Goal: Task Accomplishment & Management: Manage account settings

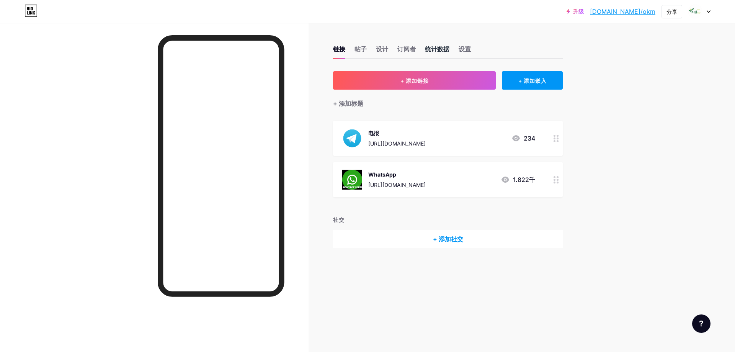
click at [433, 48] on font "统计数据" at bounding box center [437, 49] width 25 height 8
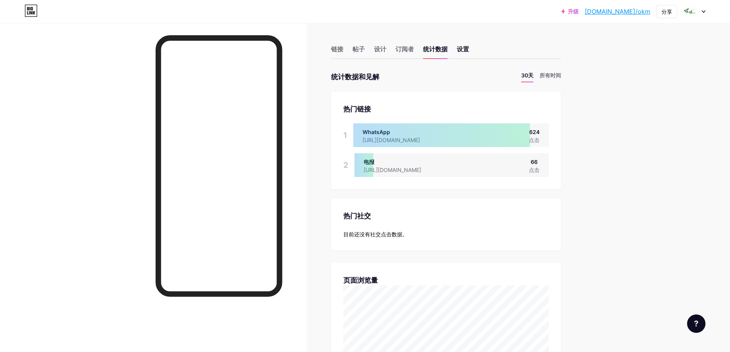
click at [468, 49] on font "设置" at bounding box center [463, 49] width 12 height 8
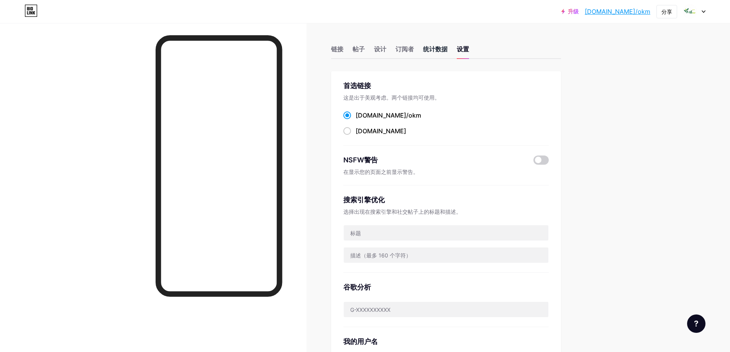
click at [438, 51] on font "统计数据" at bounding box center [435, 49] width 25 height 8
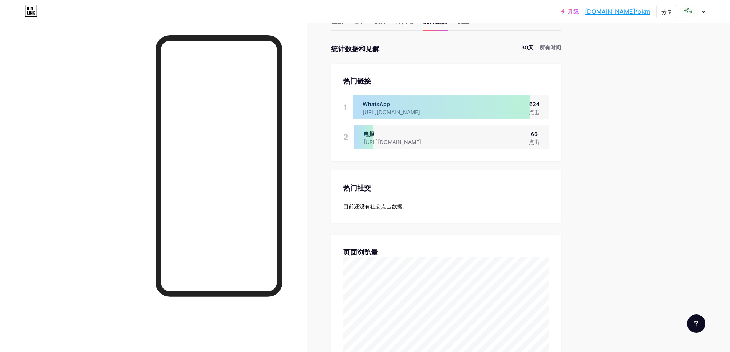
scroll to position [77, 0]
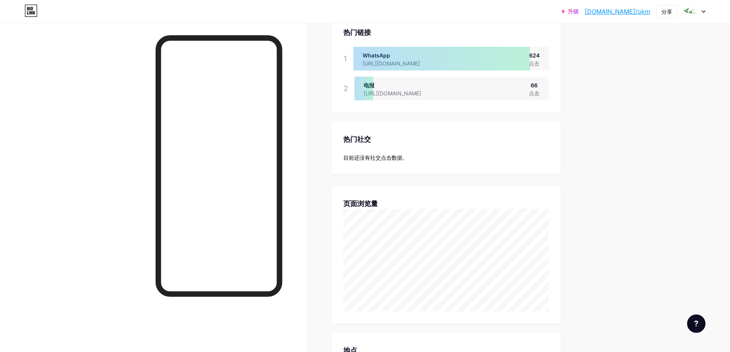
click at [408, 156] on font "目前还没有社交点击数据。" at bounding box center [375, 157] width 64 height 7
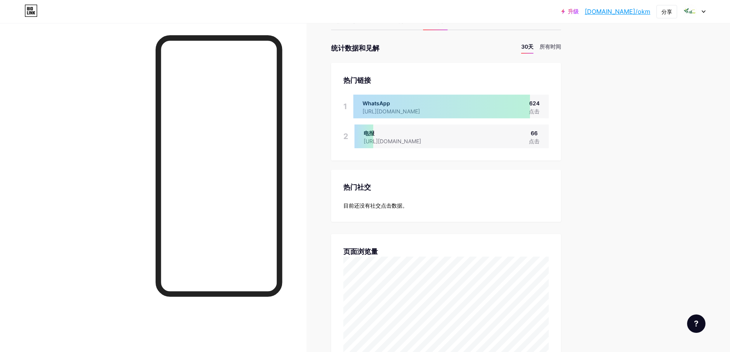
scroll to position [0, 0]
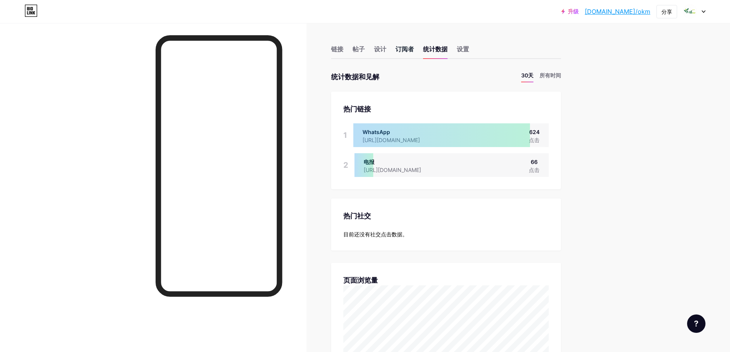
click at [401, 46] on font "订阅者" at bounding box center [404, 49] width 18 height 8
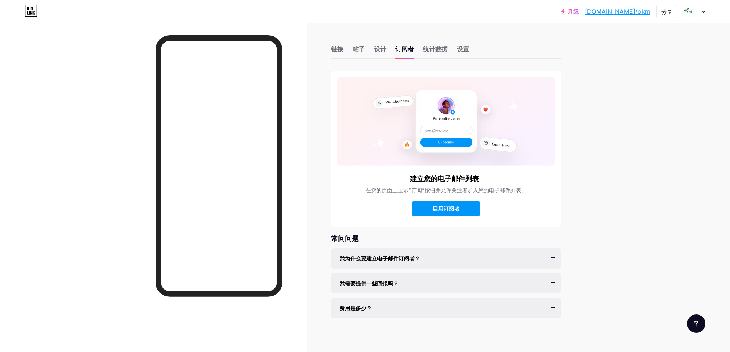
scroll to position [5, 0]
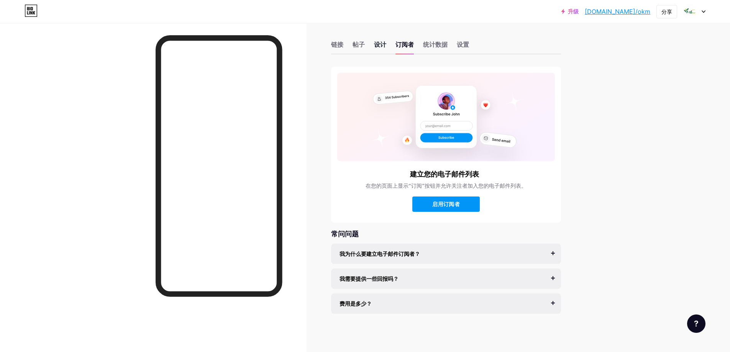
click at [378, 44] on font "设计" at bounding box center [380, 45] width 12 height 8
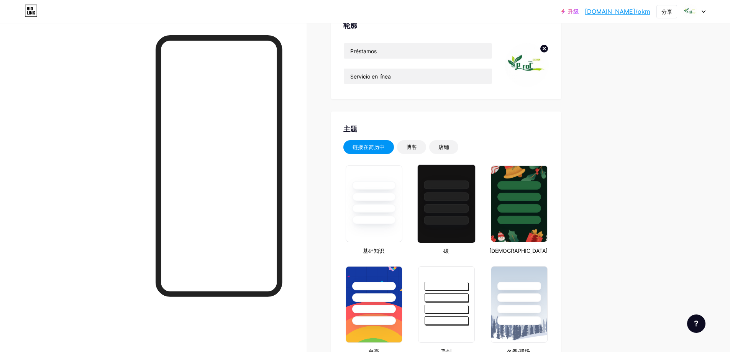
scroll to position [77, 0]
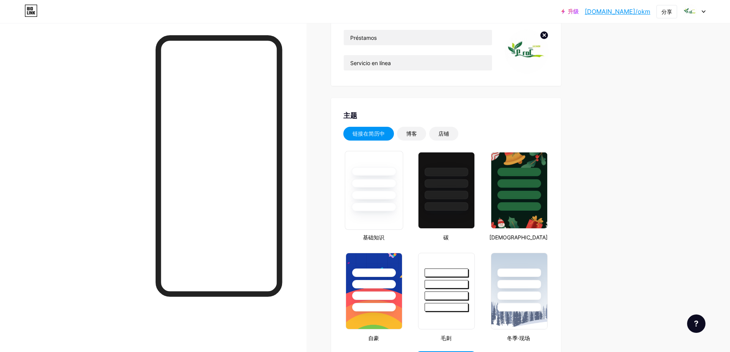
click at [382, 196] on div at bounding box center [373, 195] width 45 height 9
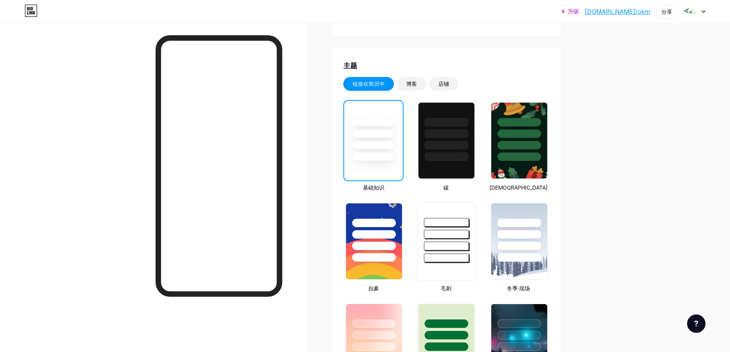
scroll to position [192, 0]
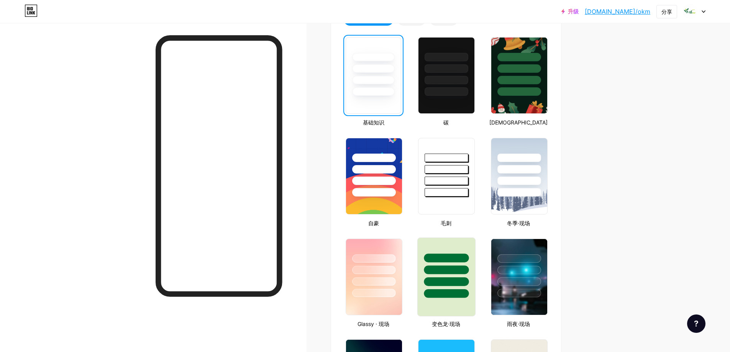
click at [467, 304] on div at bounding box center [446, 277] width 58 height 79
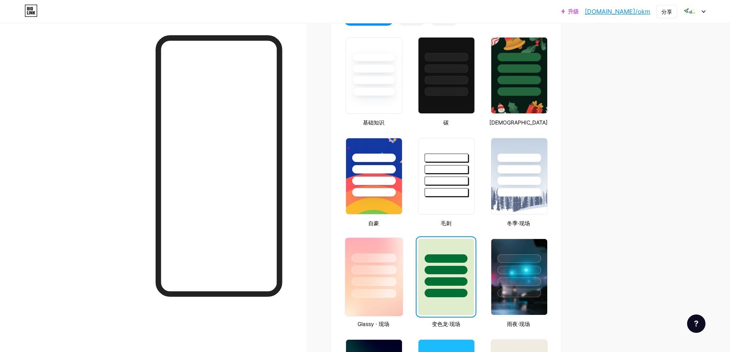
click at [384, 247] on div at bounding box center [373, 268] width 57 height 60
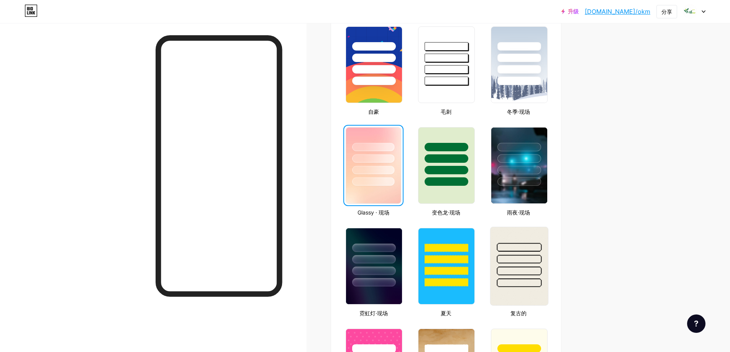
scroll to position [306, 0]
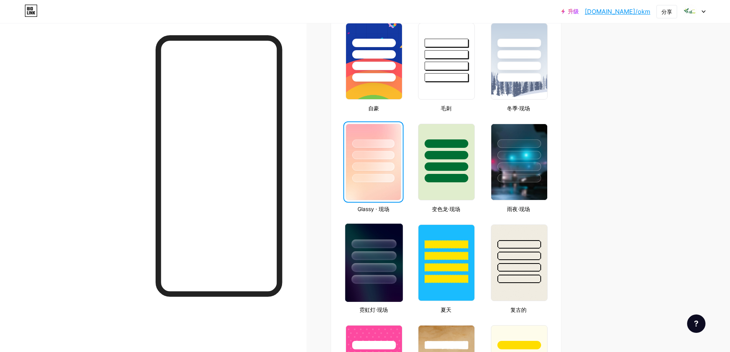
click at [385, 233] on div at bounding box center [373, 254] width 57 height 60
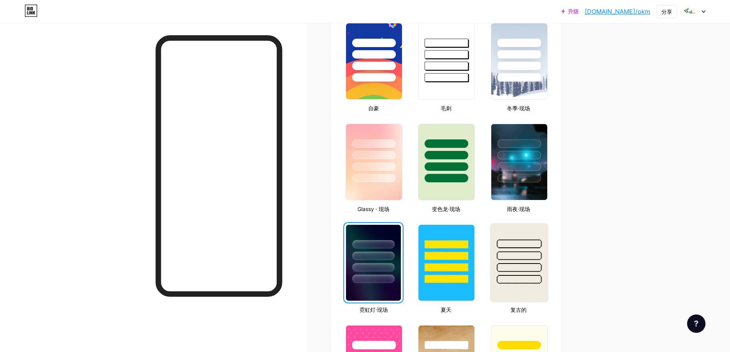
click at [525, 296] on img at bounding box center [518, 263] width 57 height 78
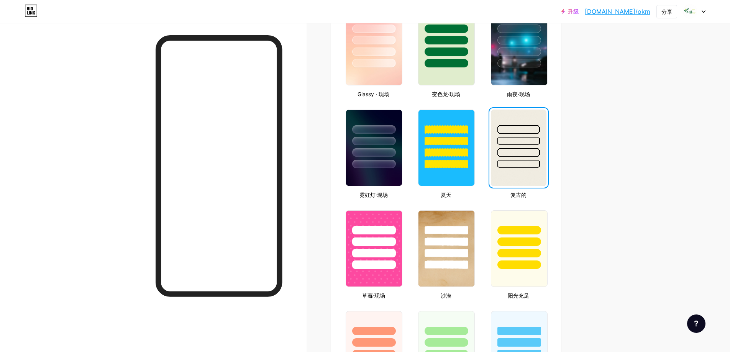
scroll to position [460, 0]
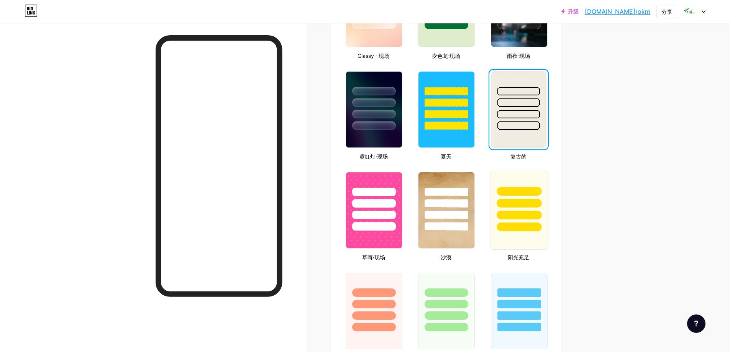
click at [527, 228] on div at bounding box center [518, 227] width 45 height 9
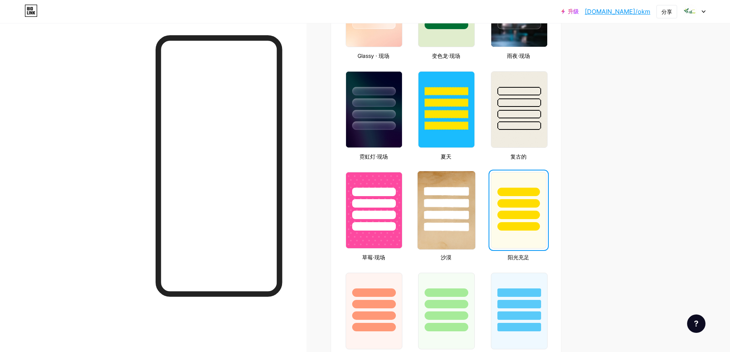
click at [464, 237] on img at bounding box center [446, 210] width 57 height 78
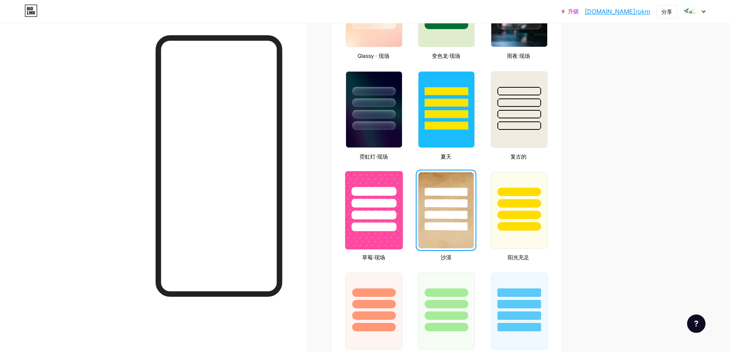
click at [398, 238] on img at bounding box center [373, 210] width 57 height 78
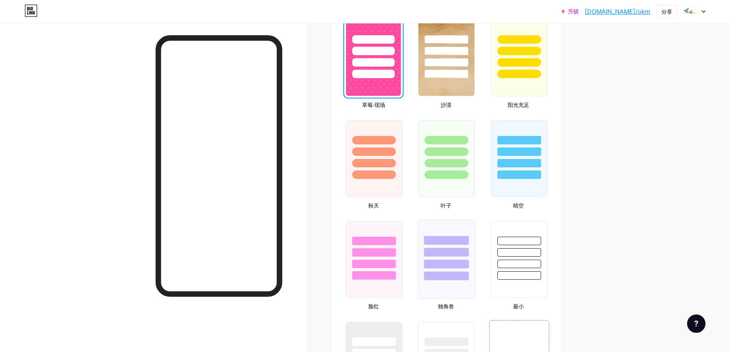
scroll to position [613, 0]
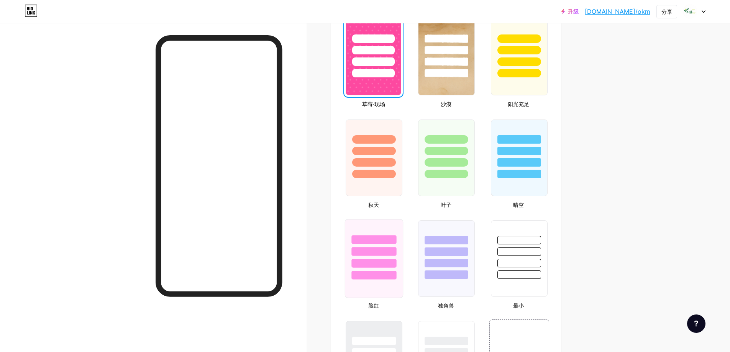
click at [388, 256] on div at bounding box center [373, 249] width 57 height 60
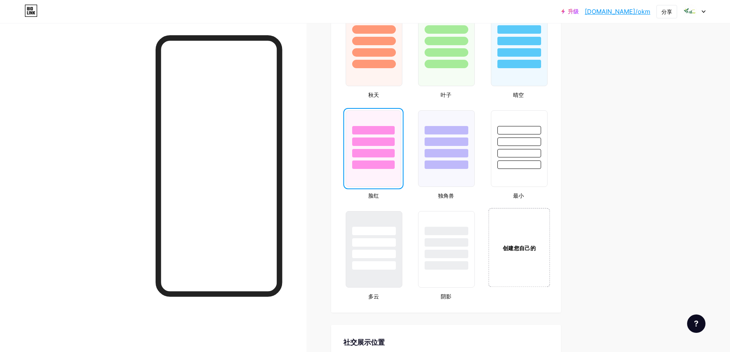
scroll to position [728, 0]
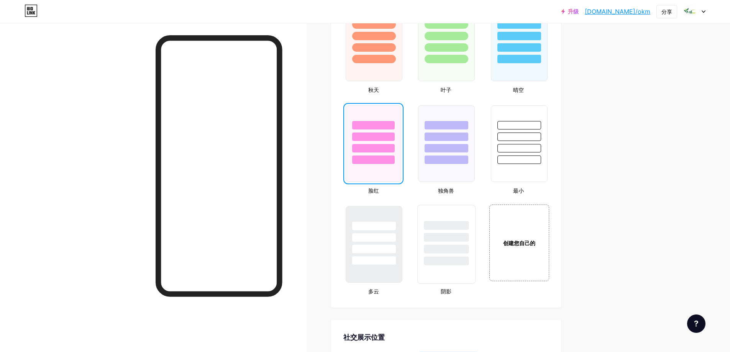
click at [454, 243] on div at bounding box center [446, 235] width 57 height 60
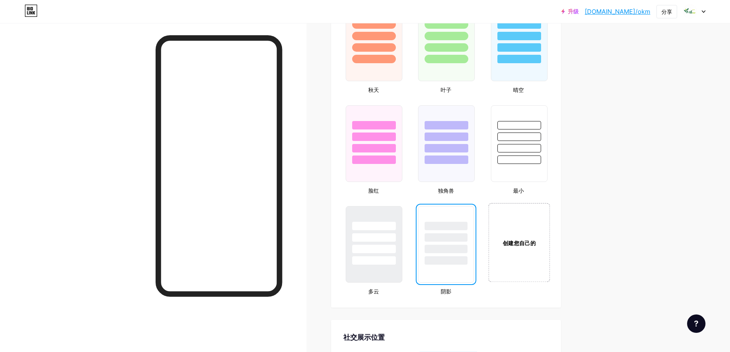
click at [518, 254] on div "创建您自己的" at bounding box center [519, 242] width 62 height 79
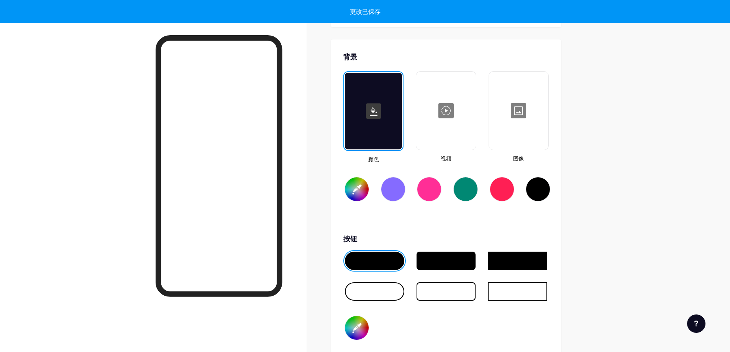
scroll to position [1017, 0]
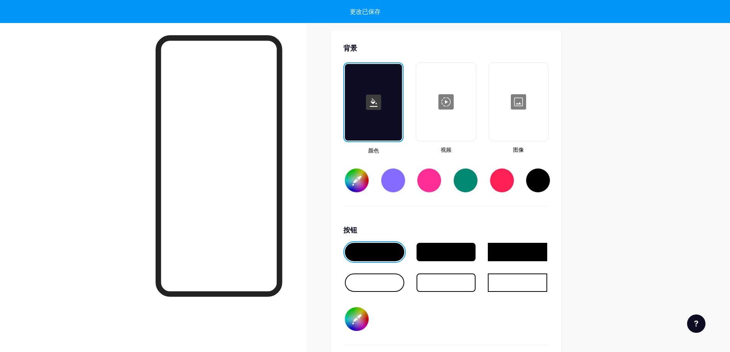
type input "#ffffff"
type input "#000000"
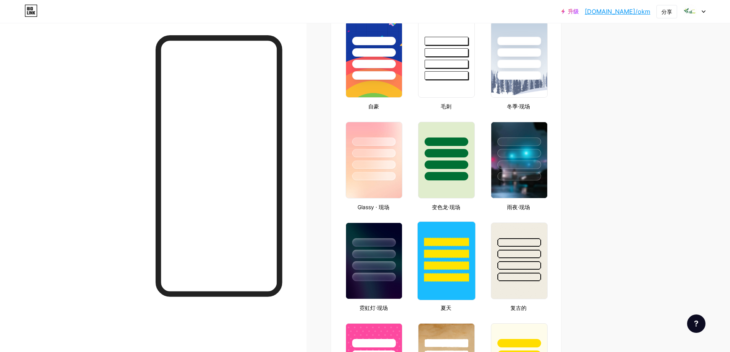
scroll to position [289, 0]
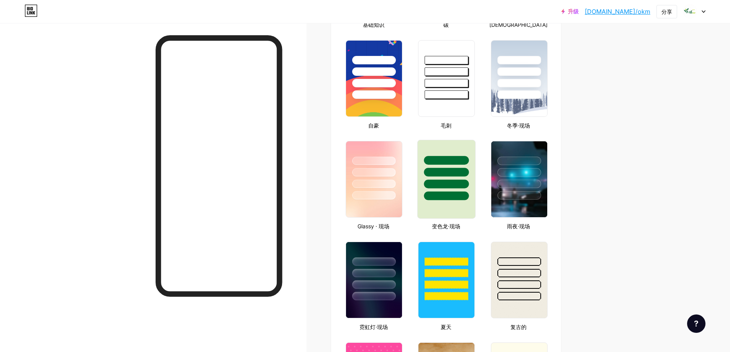
click at [452, 157] on div at bounding box center [446, 160] width 45 height 9
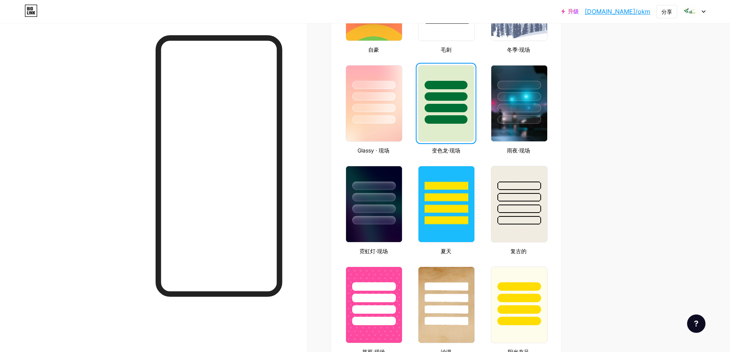
scroll to position [366, 0]
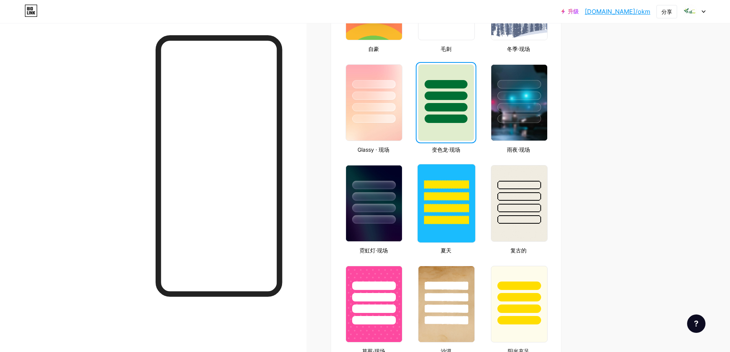
click at [462, 234] on div at bounding box center [446, 203] width 58 height 79
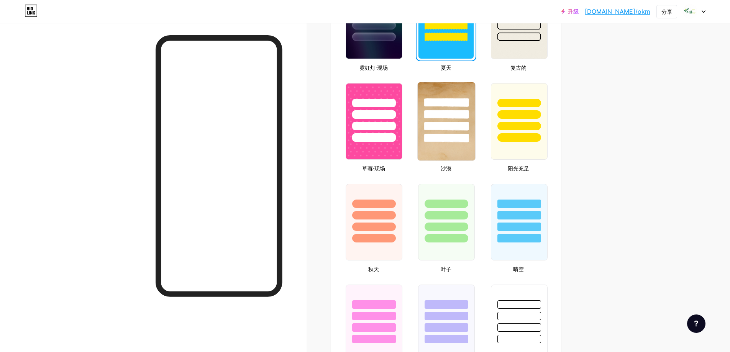
scroll to position [557, 0]
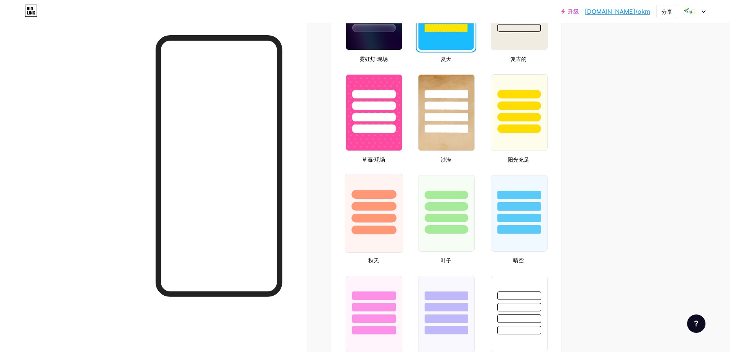
click at [391, 233] on div at bounding box center [373, 230] width 45 height 9
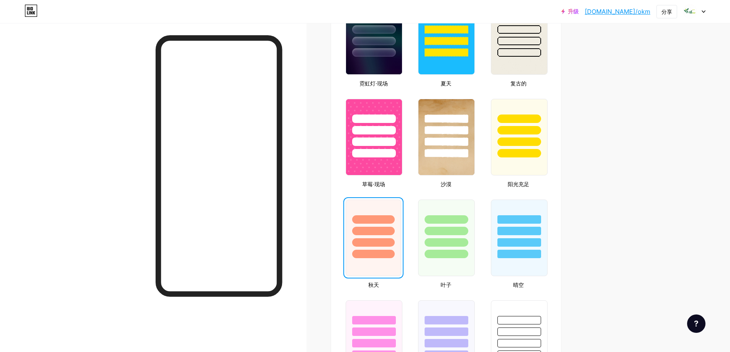
scroll to position [404, 0]
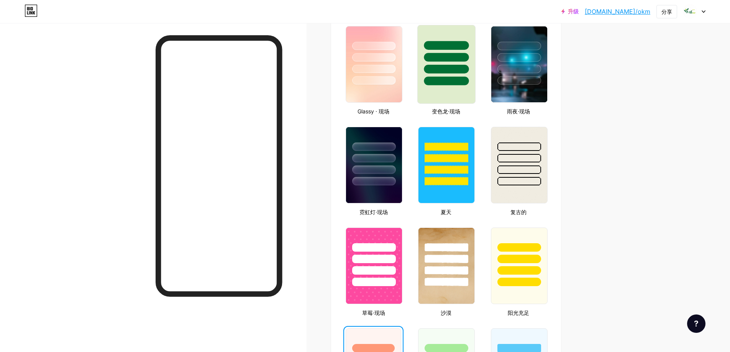
click at [444, 86] on div at bounding box center [446, 64] width 58 height 79
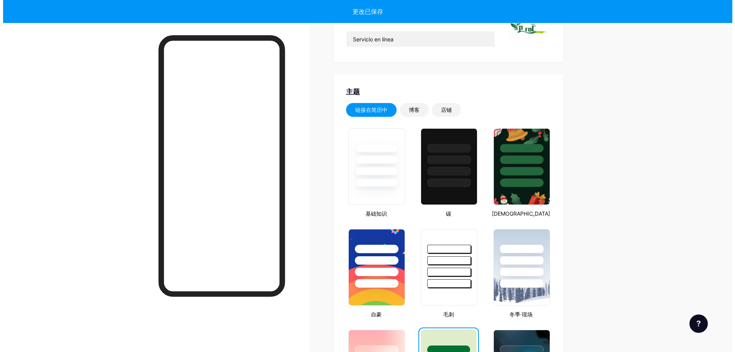
scroll to position [0, 0]
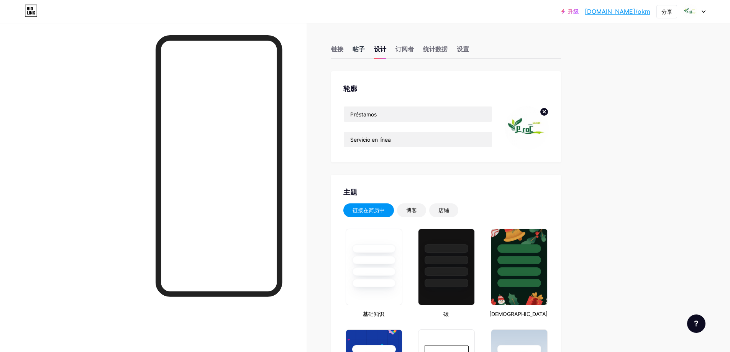
click at [357, 45] on font "帖子" at bounding box center [358, 48] width 12 height 9
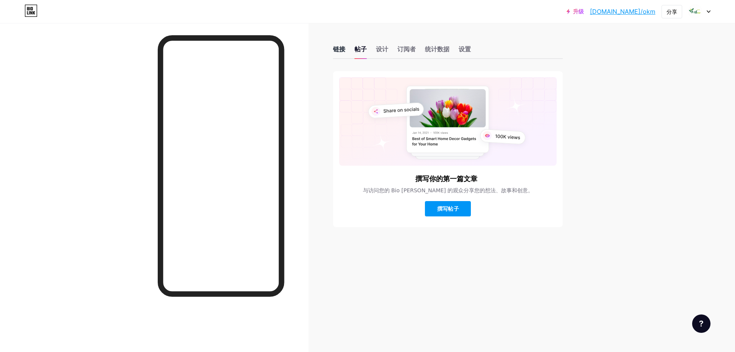
click at [340, 51] on font "链接" at bounding box center [339, 49] width 12 height 8
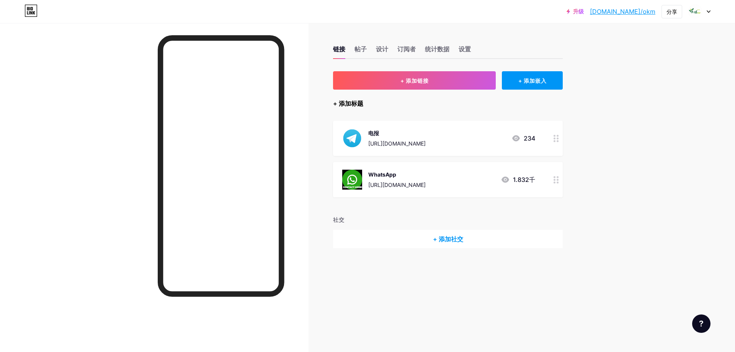
click at [344, 100] on font "+ 添加标题" at bounding box center [348, 104] width 30 height 8
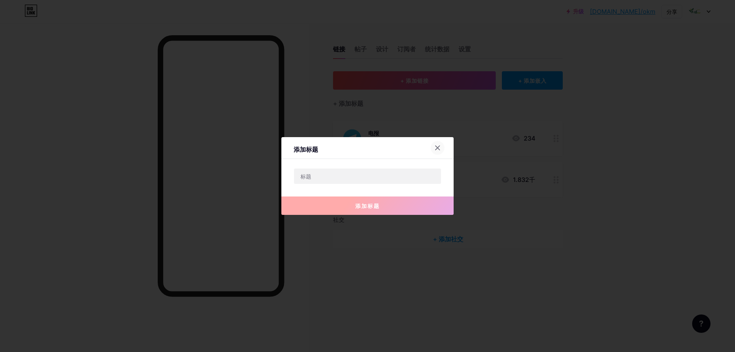
click at [437, 145] on icon at bounding box center [438, 148] width 6 height 6
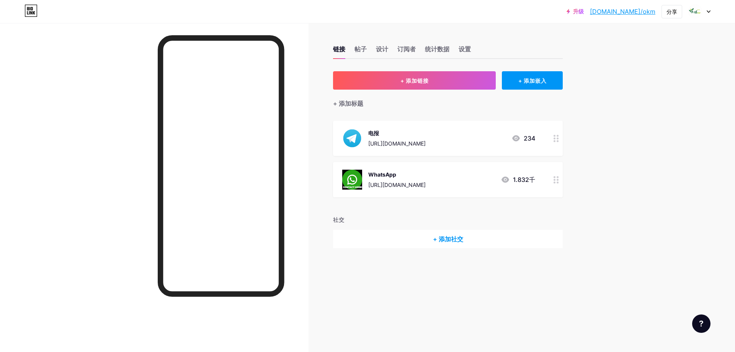
click at [444, 236] on font "+ 添加社交" at bounding box center [448, 239] width 30 height 8
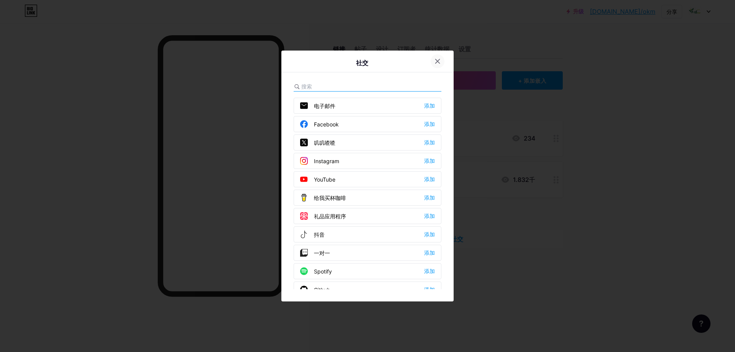
click at [437, 57] on div at bounding box center [438, 61] width 14 height 14
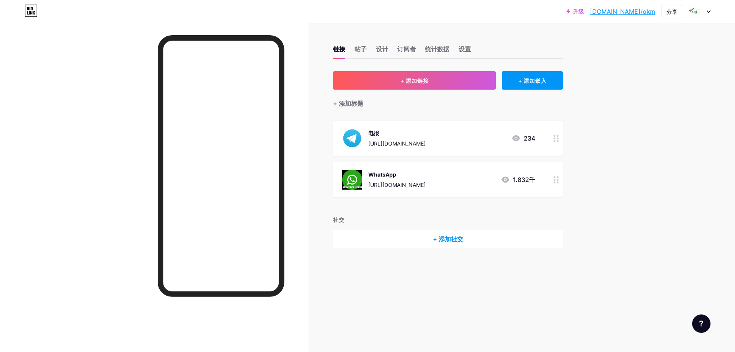
click at [449, 239] on font "+ 添加社交" at bounding box center [448, 239] width 30 height 8
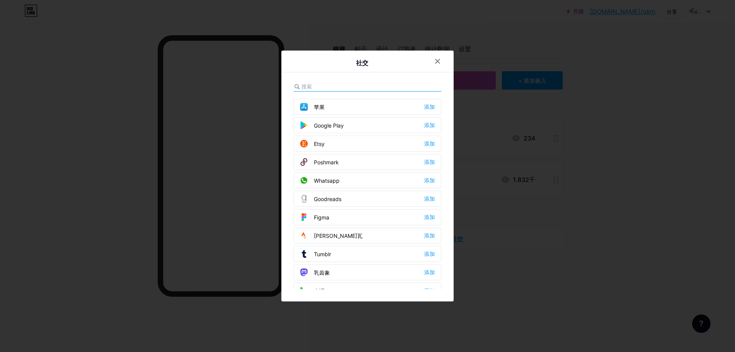
scroll to position [576, 0]
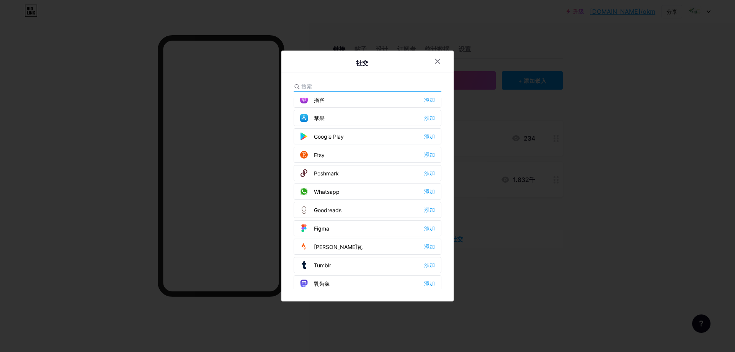
click at [382, 189] on div "Whatsapp 添加" at bounding box center [368, 191] width 148 height 16
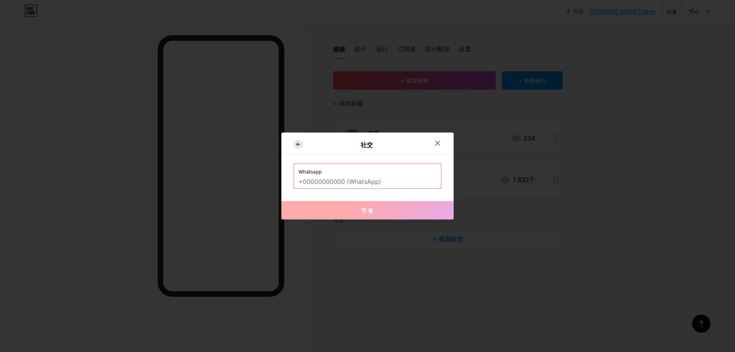
click at [297, 146] on icon at bounding box center [298, 144] width 9 height 9
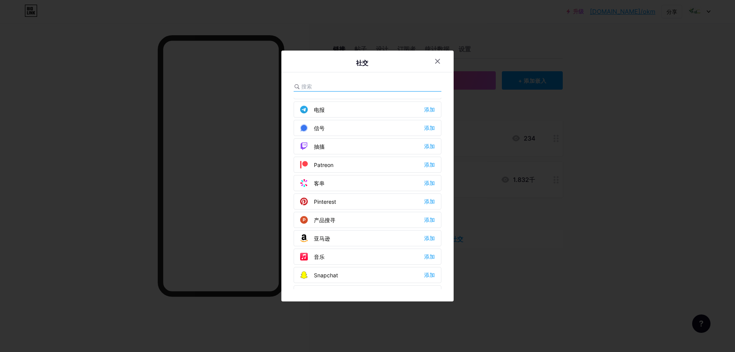
scroll to position [383, 0]
click at [434, 59] on div at bounding box center [438, 61] width 14 height 14
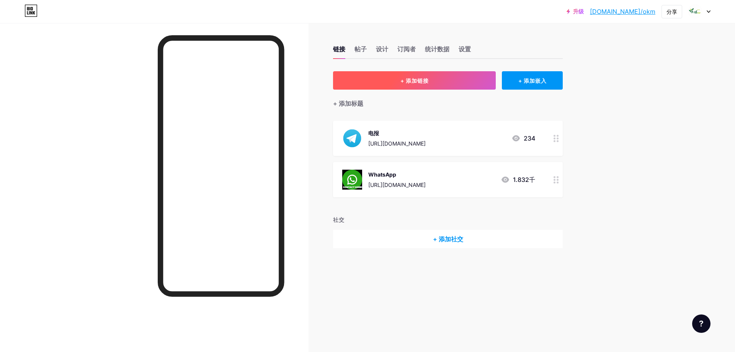
click at [411, 78] on font "+ 添加链接" at bounding box center [415, 80] width 28 height 7
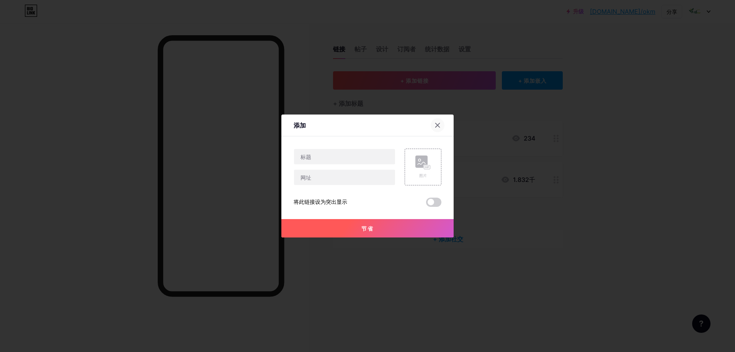
click at [441, 125] on div at bounding box center [438, 125] width 14 height 14
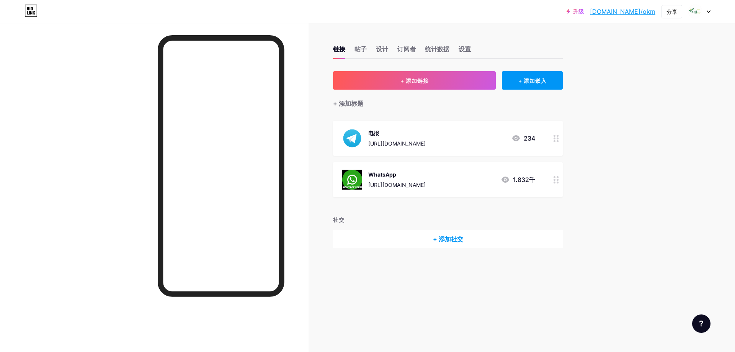
click at [454, 240] on font "+ 添加社交" at bounding box center [448, 239] width 30 height 8
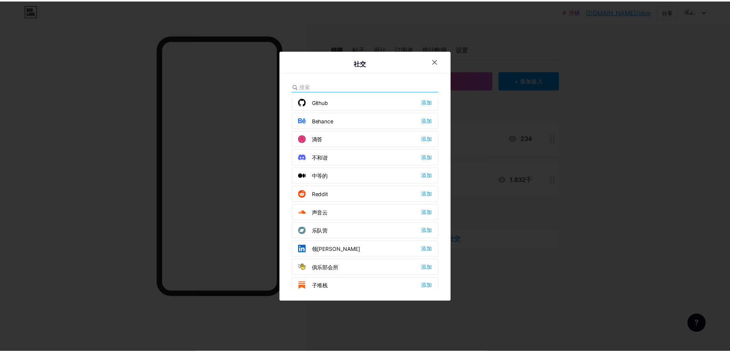
scroll to position [230, 0]
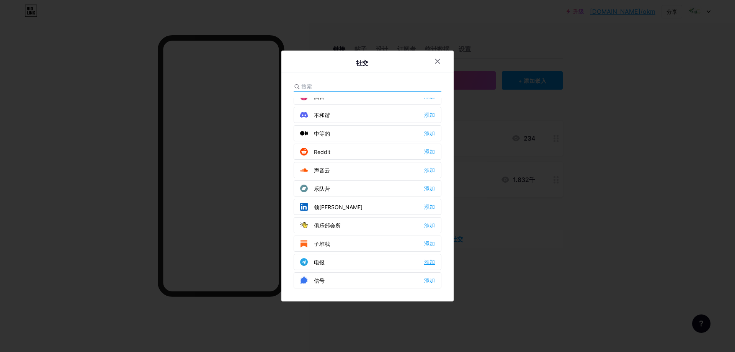
click at [426, 259] on font "添加" at bounding box center [429, 262] width 11 height 6
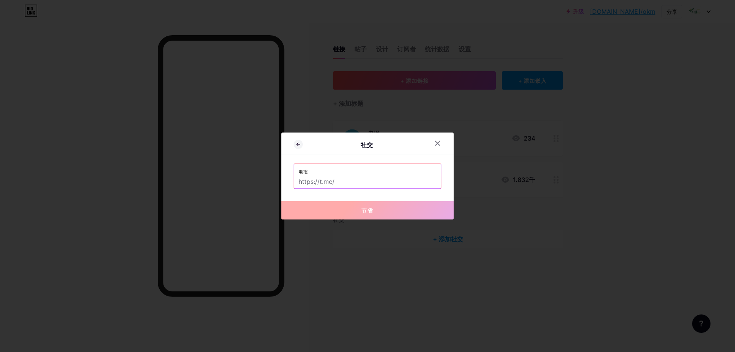
click at [366, 182] on input "text" at bounding box center [368, 181] width 138 height 13
click at [369, 174] on label "电报" at bounding box center [368, 169] width 138 height 11
click at [343, 184] on input "text" at bounding box center [368, 181] width 138 height 13
click at [341, 180] on input "text" at bounding box center [368, 181] width 138 height 13
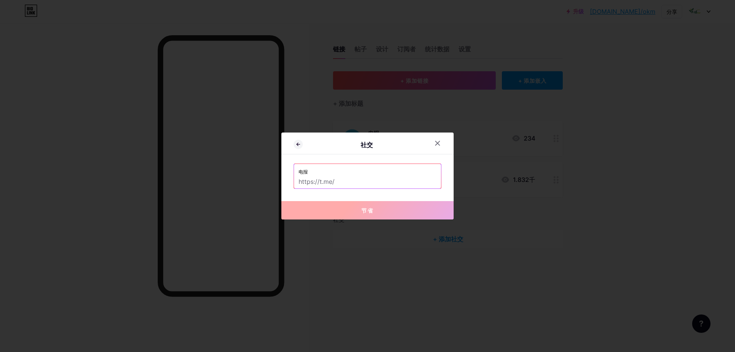
click at [341, 180] on input "text" at bounding box center [368, 181] width 138 height 13
click at [354, 181] on input "text" at bounding box center [368, 181] width 138 height 13
click at [346, 180] on input "text" at bounding box center [368, 181] width 138 height 13
click at [335, 180] on input "text" at bounding box center [368, 181] width 138 height 13
drag, startPoint x: 299, startPoint y: 181, endPoint x: 351, endPoint y: 181, distance: 52.1
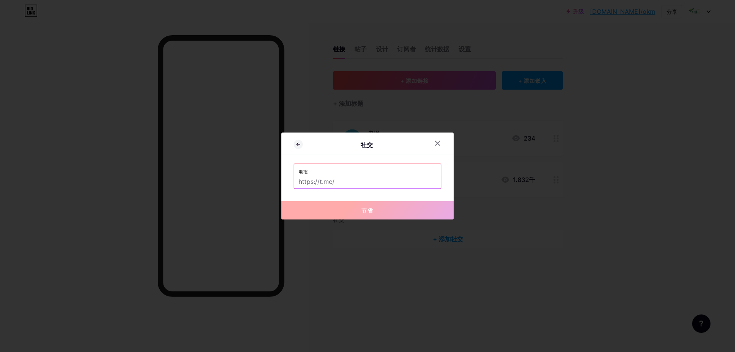
click at [351, 181] on input "text" at bounding box center [368, 181] width 138 height 13
click at [350, 181] on input "text" at bounding box center [368, 181] width 138 height 13
click at [302, 143] on icon at bounding box center [298, 144] width 9 height 9
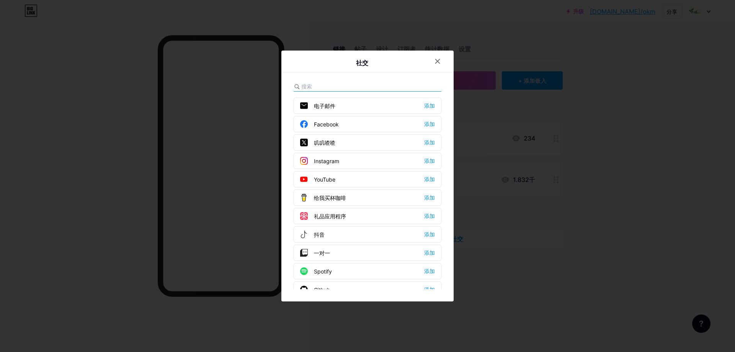
click at [358, 124] on div "Facebook 添加" at bounding box center [368, 124] width 148 height 16
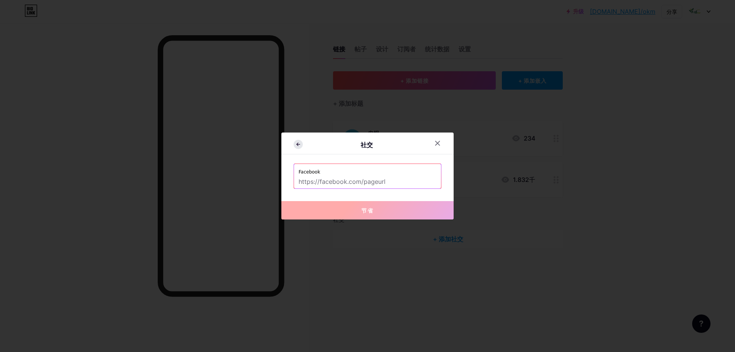
click at [299, 145] on icon at bounding box center [298, 144] width 9 height 9
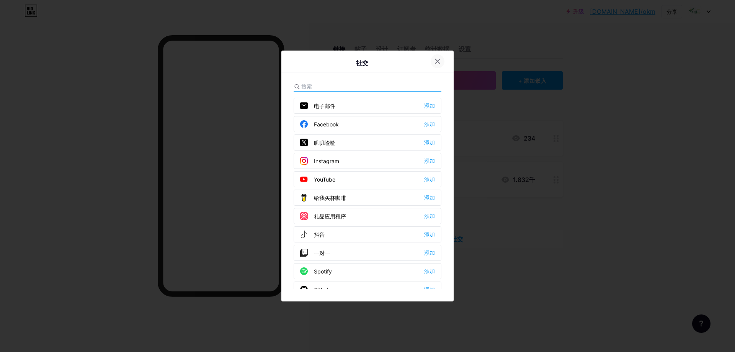
click at [439, 57] on div at bounding box center [438, 61] width 14 height 14
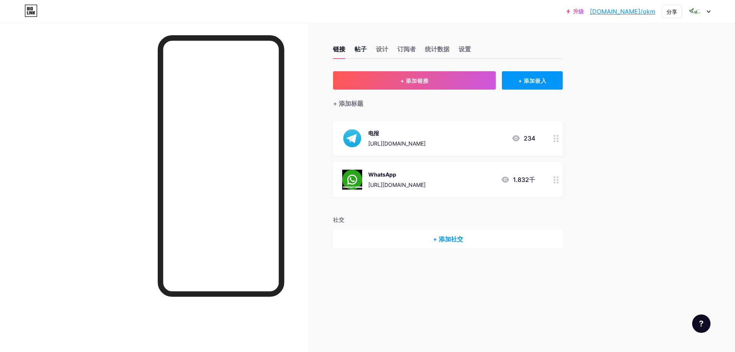
click at [359, 44] on font "帖子" at bounding box center [361, 48] width 12 height 9
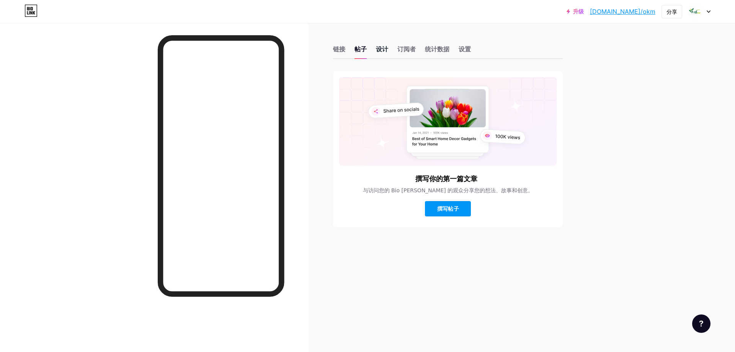
click at [379, 48] on font "设计" at bounding box center [382, 49] width 12 height 8
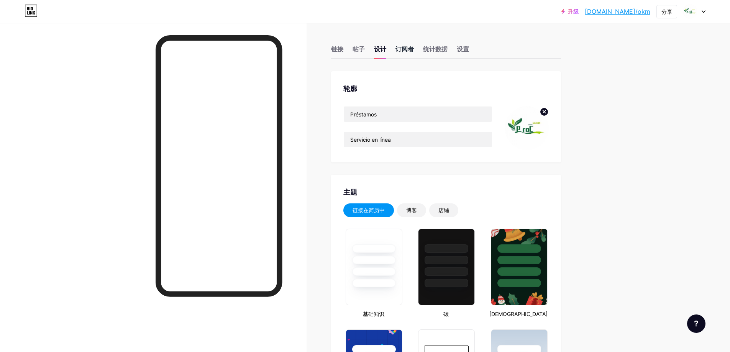
click at [409, 48] on font "订阅者" at bounding box center [404, 49] width 18 height 8
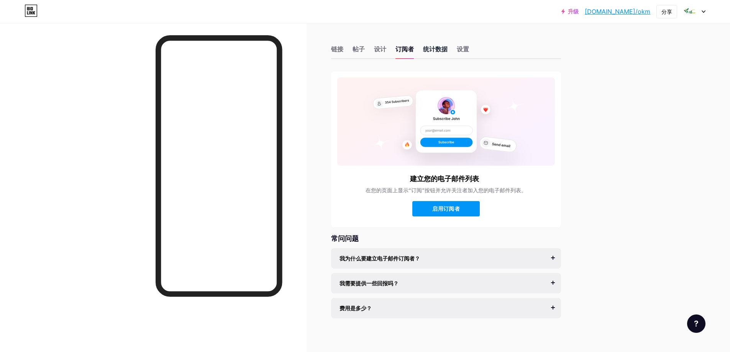
click at [435, 47] on font "统计数据" at bounding box center [435, 49] width 25 height 8
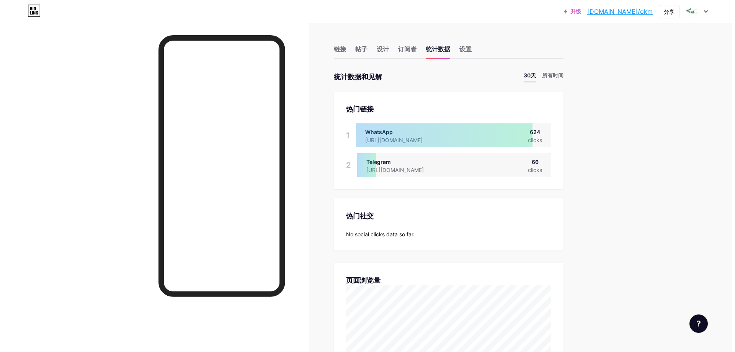
scroll to position [352, 730]
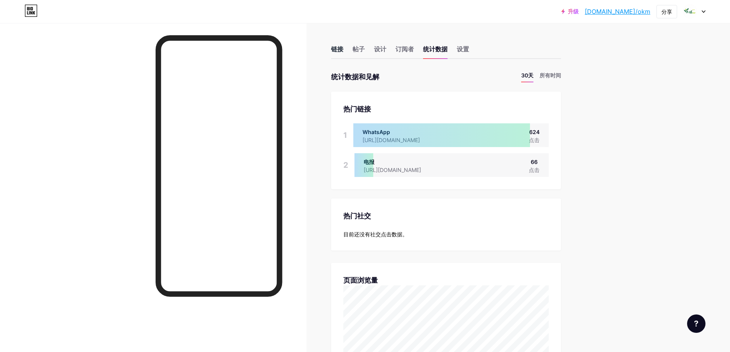
click at [343, 49] on font "链接" at bounding box center [337, 49] width 12 height 8
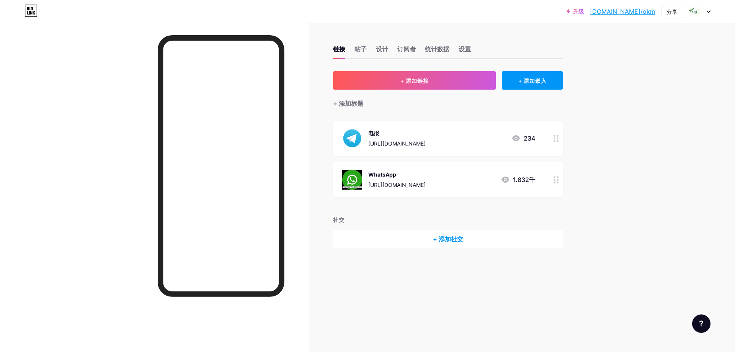
click at [376, 140] on font "[URL][DOMAIN_NAME]" at bounding box center [397, 143] width 57 height 7
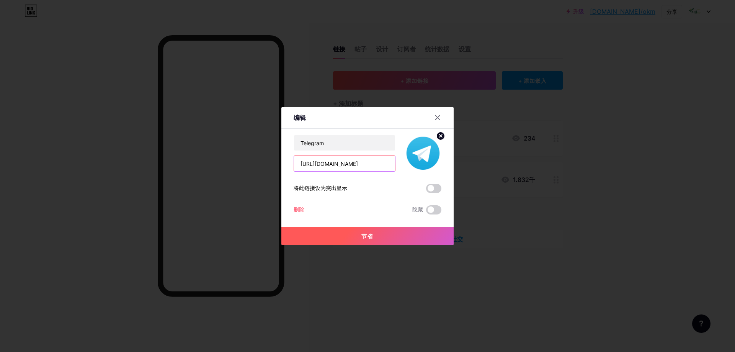
drag, startPoint x: 300, startPoint y: 162, endPoint x: 354, endPoint y: 162, distance: 54.0
click at [354, 162] on input "[URL][DOMAIN_NAME]" at bounding box center [344, 163] width 101 height 15
click at [435, 112] on div at bounding box center [438, 118] width 14 height 14
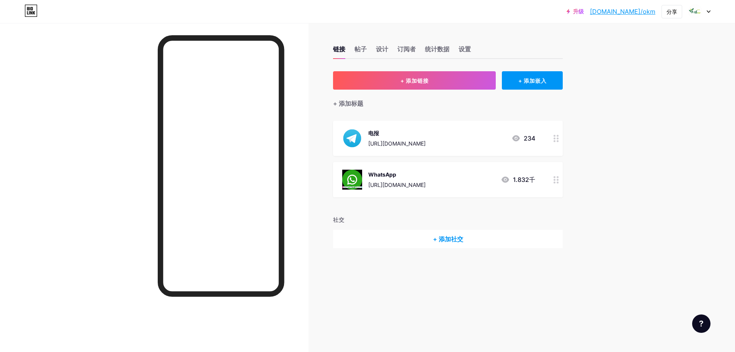
click at [449, 239] on font "+ 添加社交" at bounding box center [448, 239] width 30 height 8
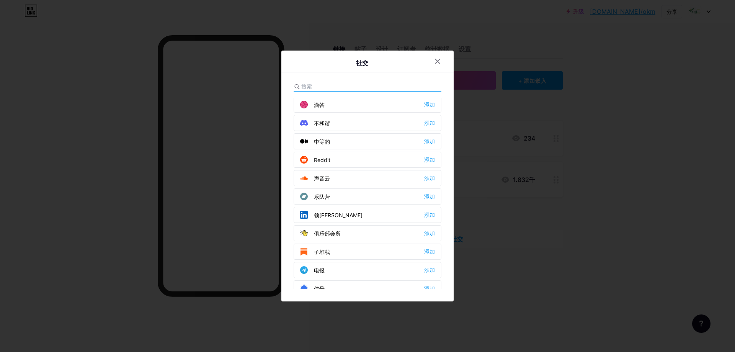
scroll to position [230, 0]
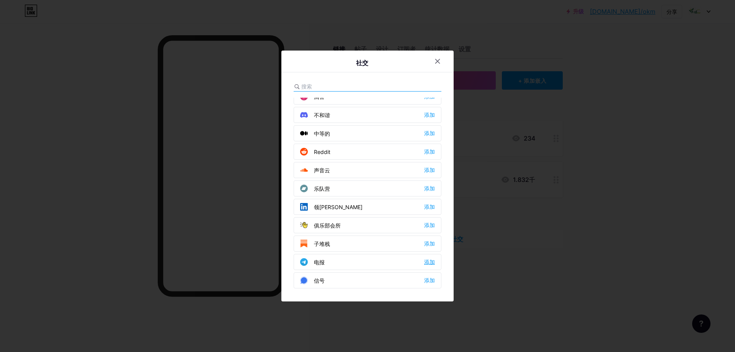
click at [429, 261] on font "添加" at bounding box center [429, 262] width 11 height 6
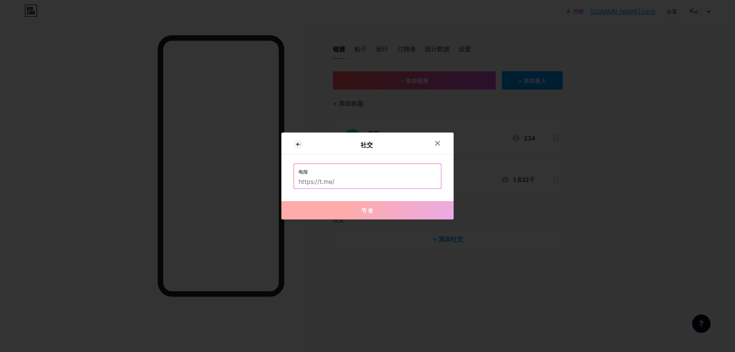
click at [328, 176] on input "text" at bounding box center [368, 181] width 138 height 13
paste input "[URL][DOMAIN_NAME]"
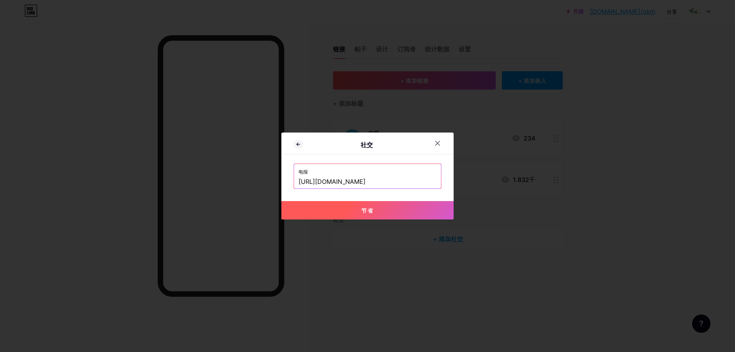
type input "[URL][DOMAIN_NAME]"
click at [372, 209] on font "节省" at bounding box center [368, 210] width 12 height 7
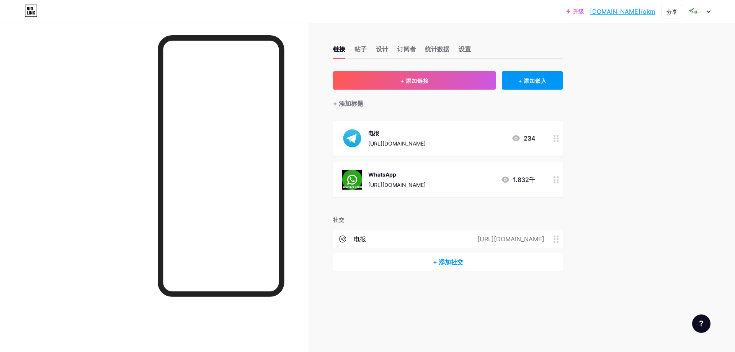
click at [553, 236] on div "[URL][DOMAIN_NAME]" at bounding box center [509, 238] width 88 height 9
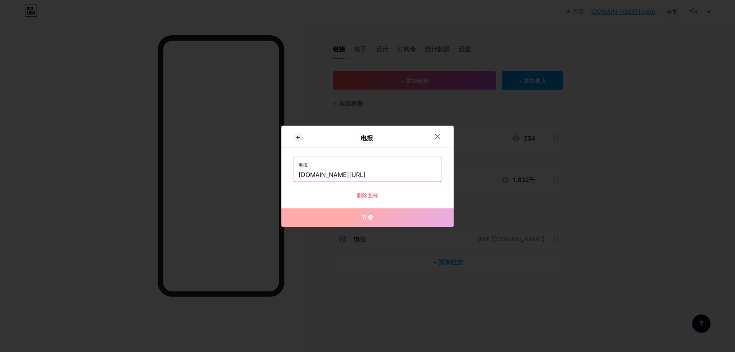
drag, startPoint x: 323, startPoint y: 174, endPoint x: 336, endPoint y: 174, distance: 13.0
click at [336, 174] on input "[DOMAIN_NAME][URL]" at bounding box center [368, 175] width 138 height 13
drag, startPoint x: 315, startPoint y: 172, endPoint x: 336, endPoint y: 173, distance: 21.5
click at [336, 173] on input "[DOMAIN_NAME][URL]" at bounding box center [368, 175] width 138 height 13
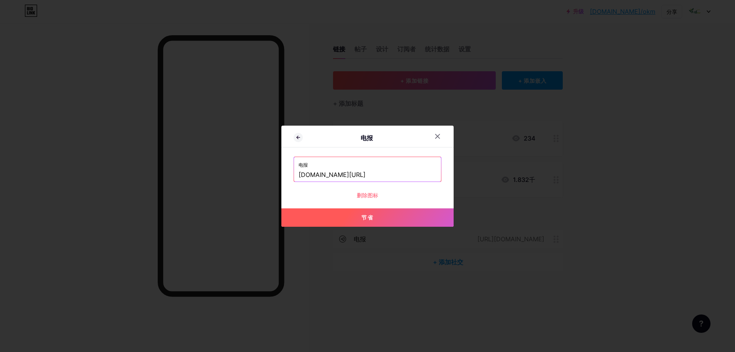
click at [369, 216] on font "节省" at bounding box center [368, 217] width 12 height 7
type input "[URL][DOMAIN_NAME]"
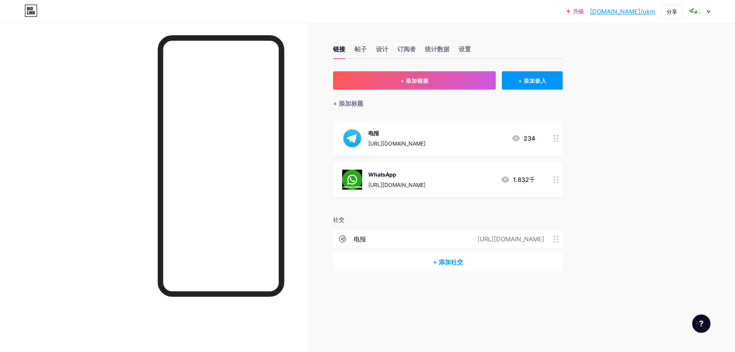
click at [443, 259] on font "+ 添加社交" at bounding box center [448, 262] width 30 height 8
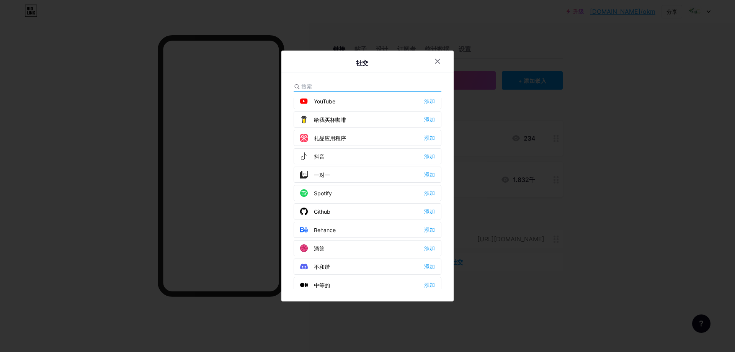
scroll to position [0, 0]
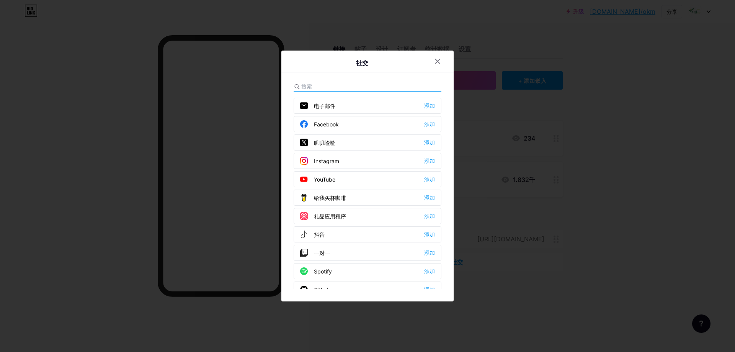
click at [244, 212] on div at bounding box center [367, 176] width 735 height 352
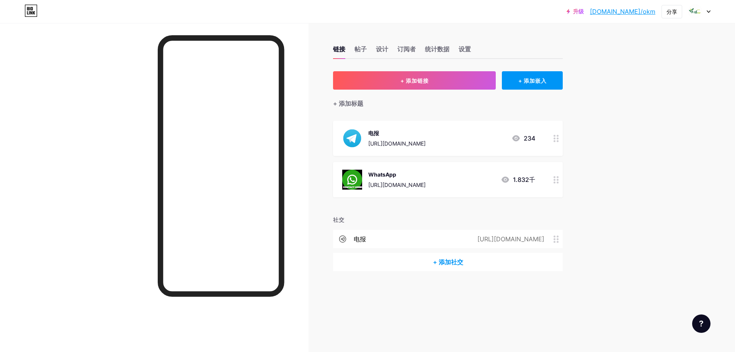
click at [552, 238] on div "[URL][DOMAIN_NAME]" at bounding box center [509, 238] width 88 height 9
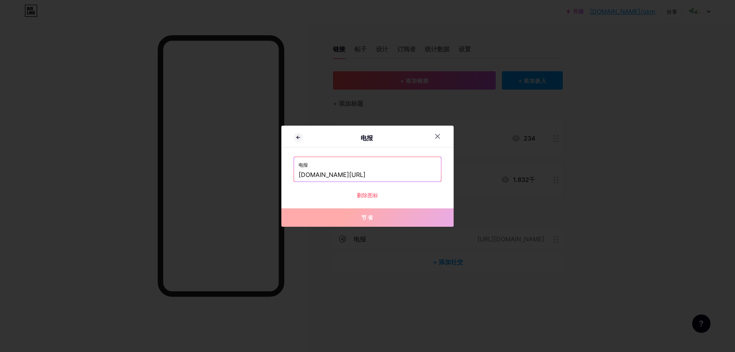
click at [372, 196] on font "删除图标" at bounding box center [367, 195] width 21 height 7
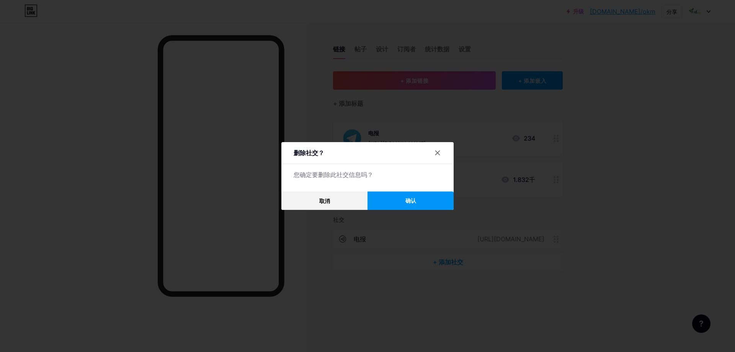
click at [419, 199] on button "确认" at bounding box center [411, 201] width 86 height 18
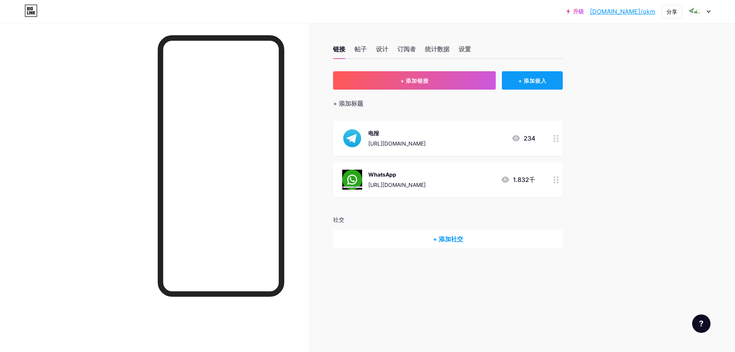
click at [540, 78] on font "+ 添加嵌入" at bounding box center [533, 80] width 28 height 7
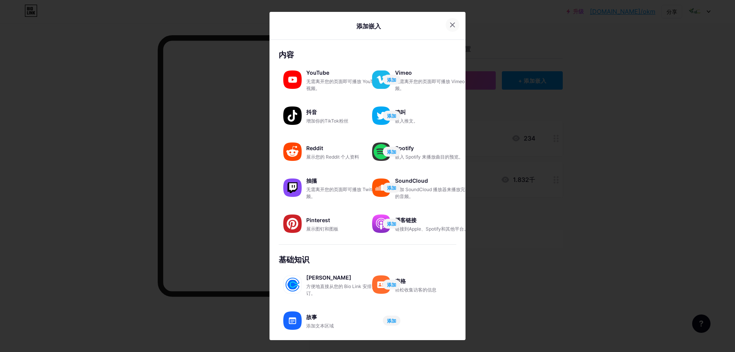
click at [447, 20] on div at bounding box center [453, 25] width 14 height 14
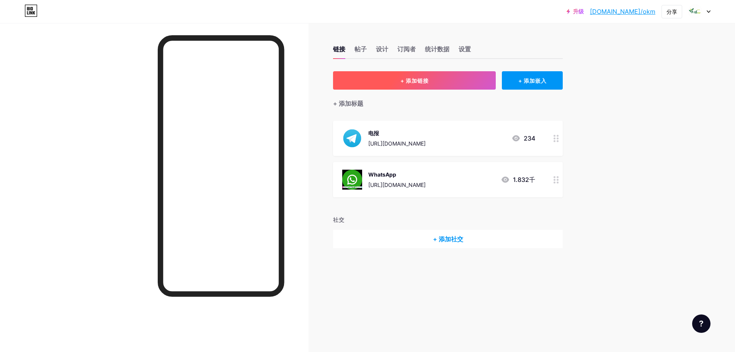
click at [416, 78] on font "+ 添加链接" at bounding box center [415, 80] width 28 height 7
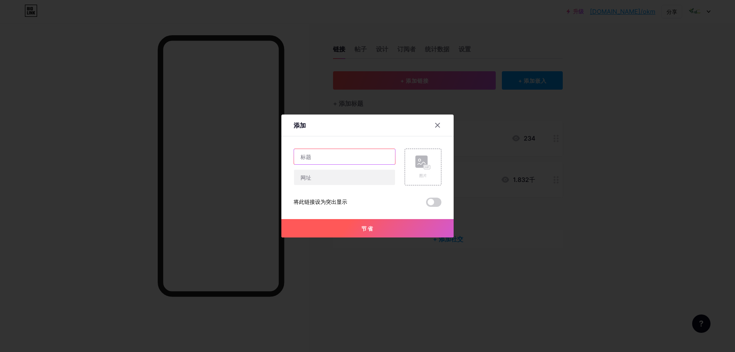
click at [351, 153] on input "text" at bounding box center [344, 156] width 101 height 15
click at [439, 124] on icon at bounding box center [438, 125] width 6 height 6
